Goal: Task Accomplishment & Management: Manage account settings

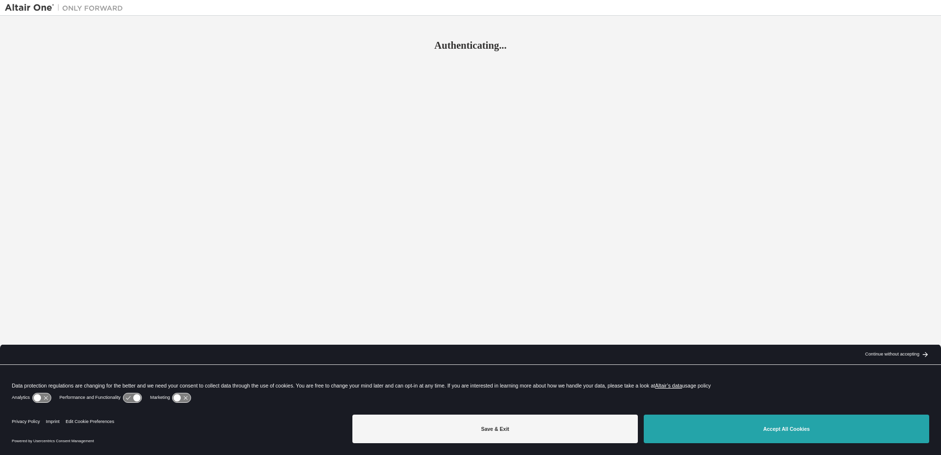
click at [801, 428] on button "Accept All Cookies" at bounding box center [787, 429] width 286 height 29
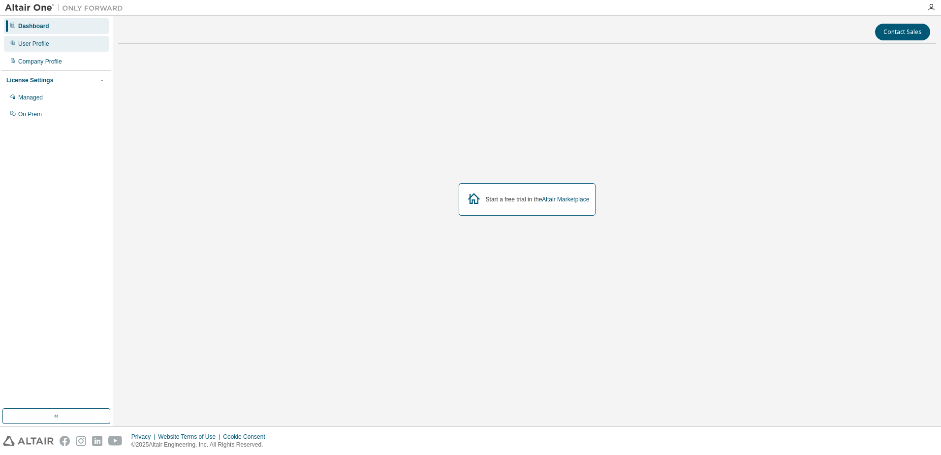
click at [35, 44] on div "User Profile" at bounding box center [33, 44] width 31 height 8
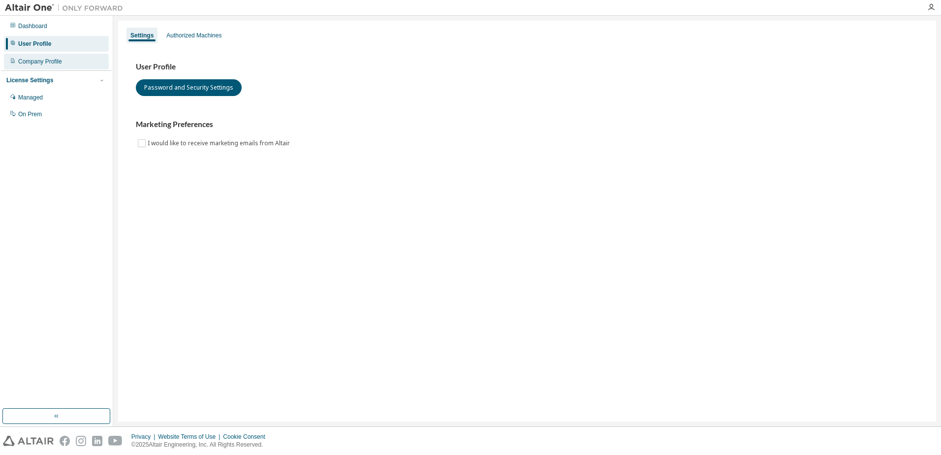
click at [35, 59] on div "Company Profile" at bounding box center [40, 62] width 44 height 8
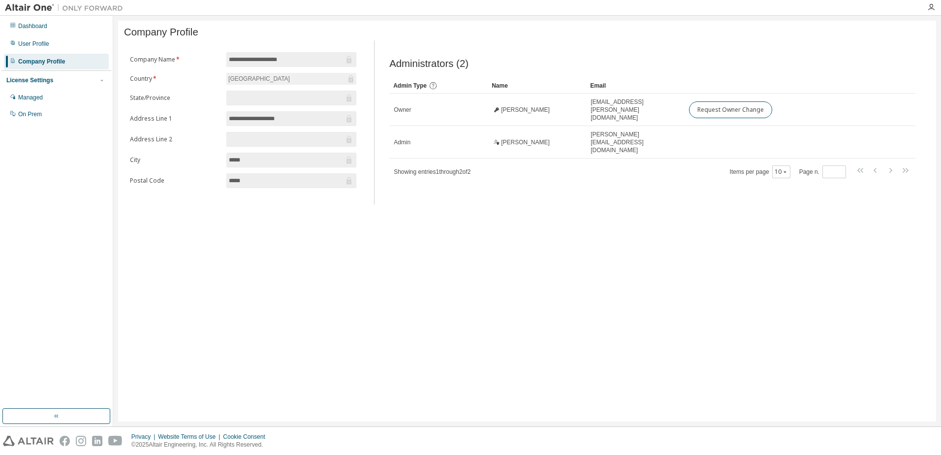
click at [26, 4] on img at bounding box center [66, 8] width 123 height 10
click at [25, 7] on img at bounding box center [66, 8] width 123 height 10
